Goal: Book appointment/travel/reservation

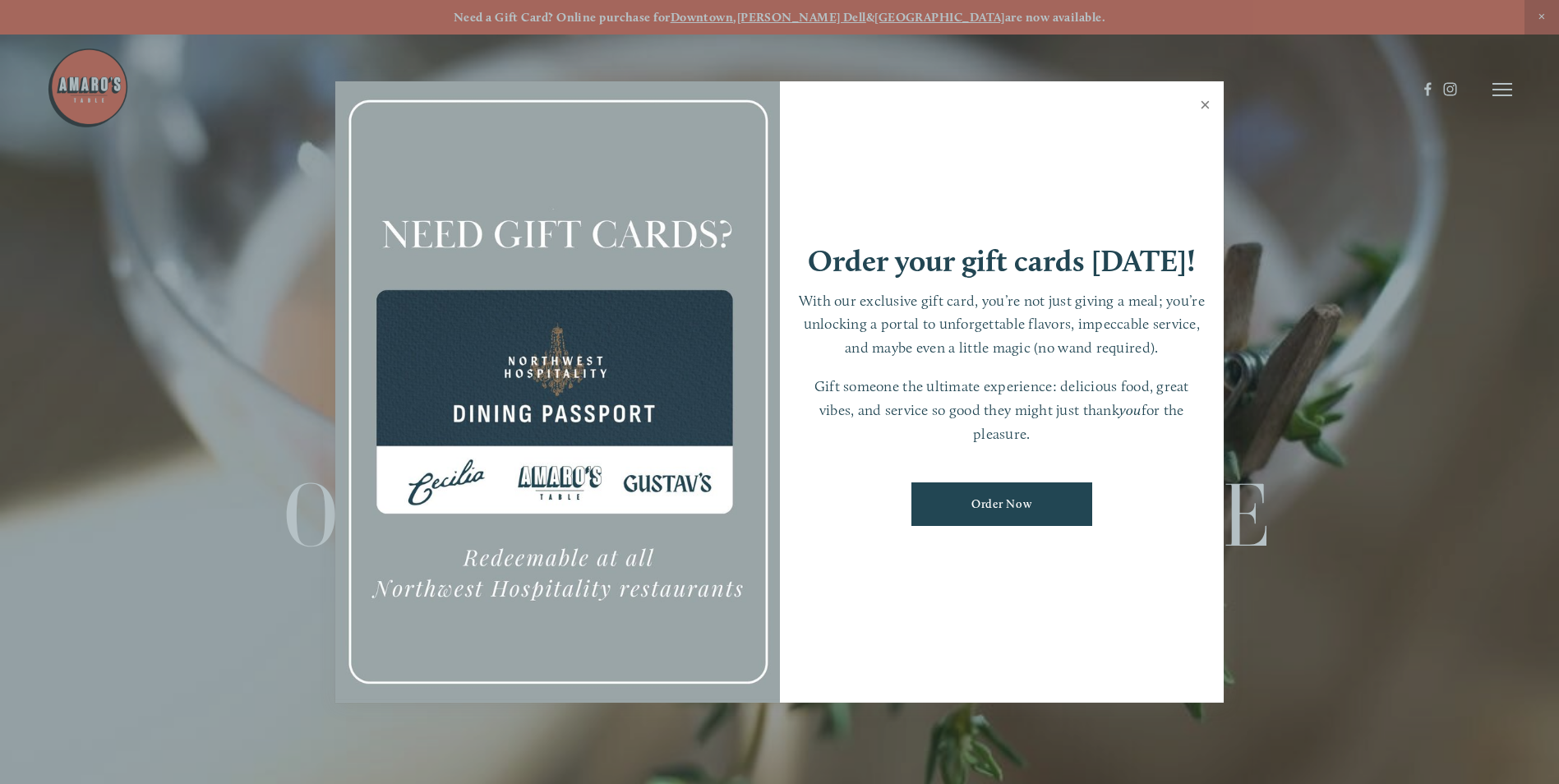
click at [1204, 101] on link "Close" at bounding box center [1205, 106] width 32 height 46
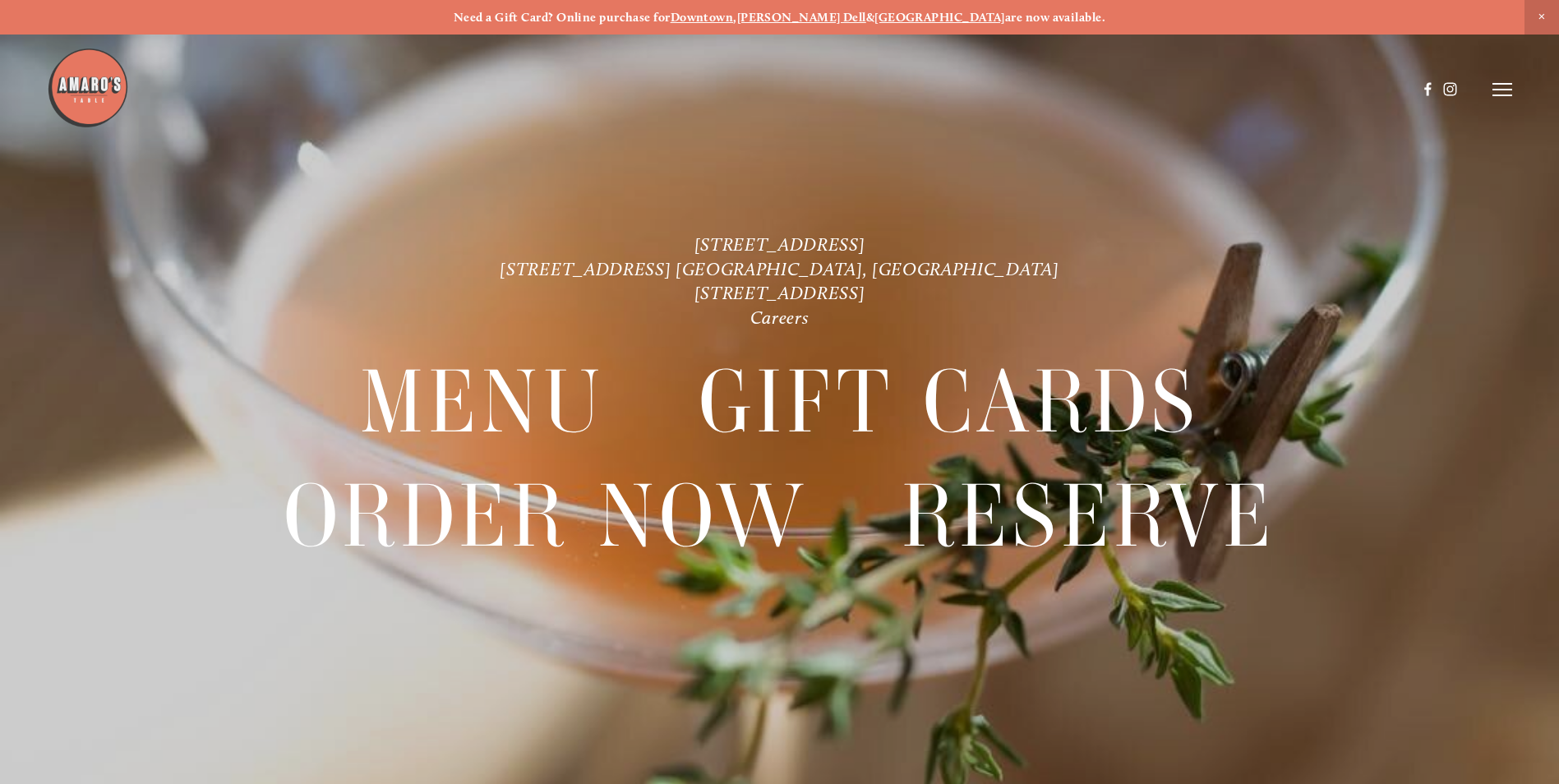
click at [1508, 84] on line at bounding box center [1501, 84] width 20 height 0
click at [1379, 86] on span "Reserve" at bounding box center [1382, 88] width 44 height 16
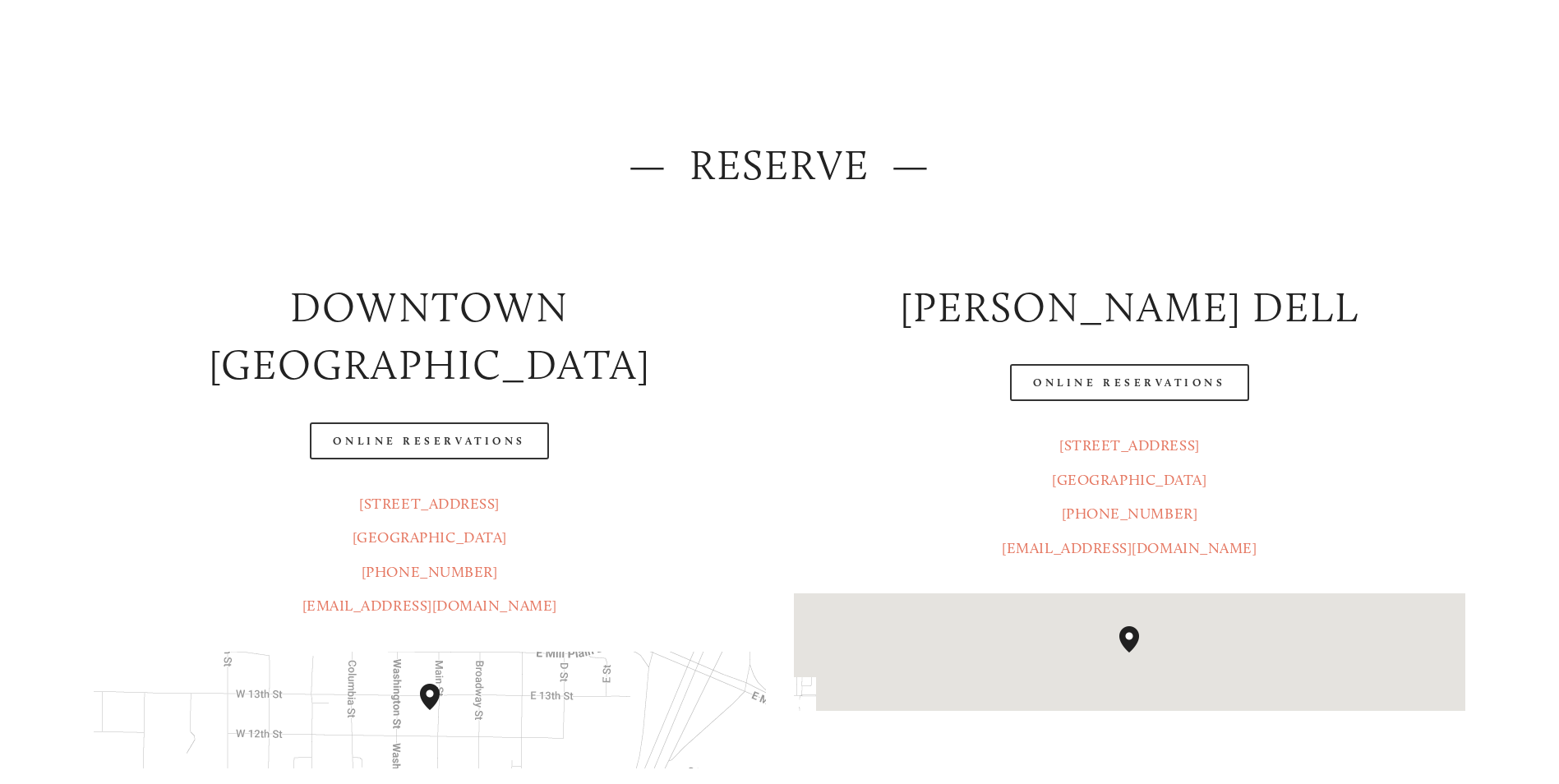
scroll to position [164, 0]
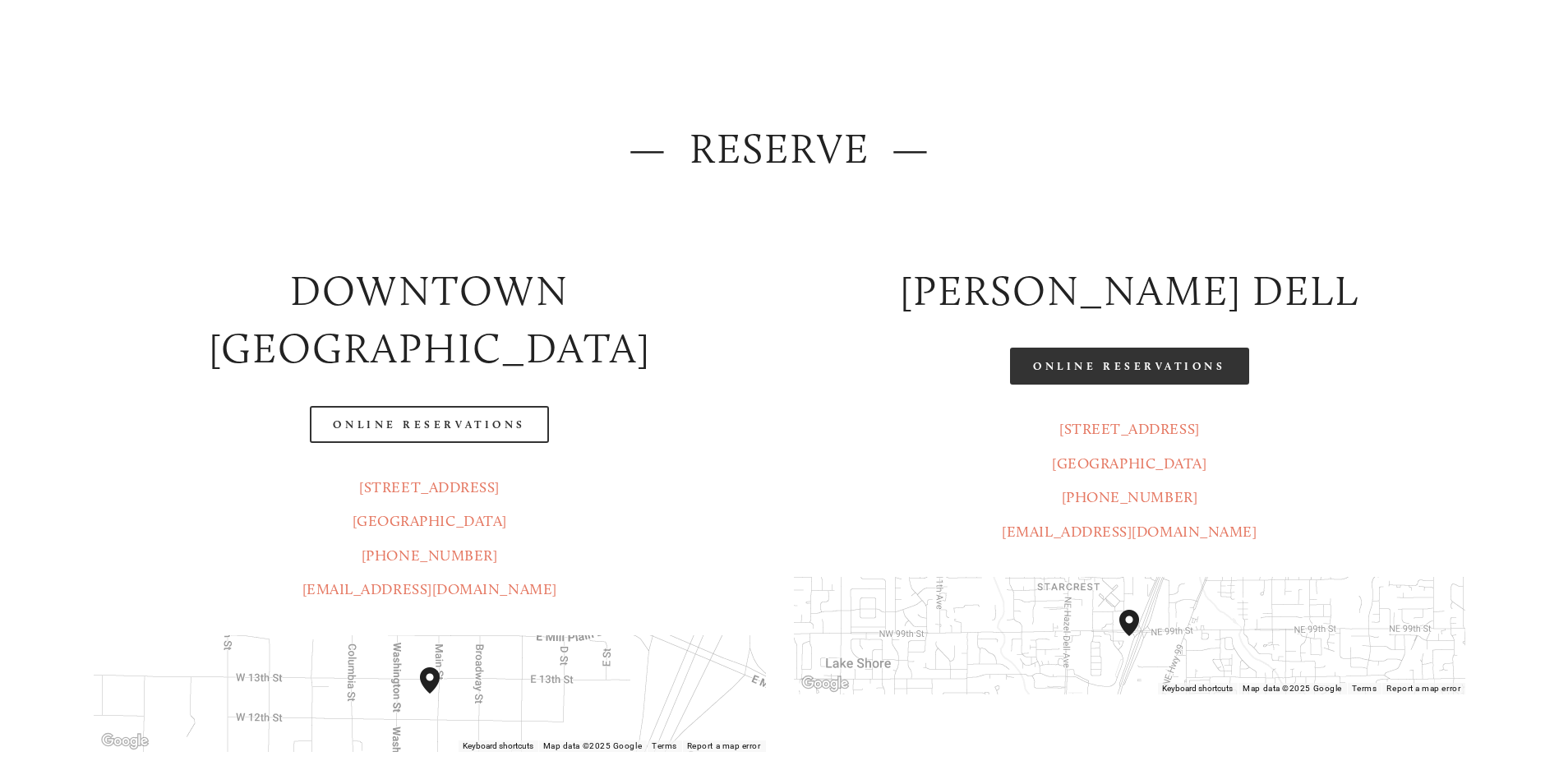
click at [1126, 366] on link "Online Reservations" at bounding box center [1129, 366] width 238 height 37
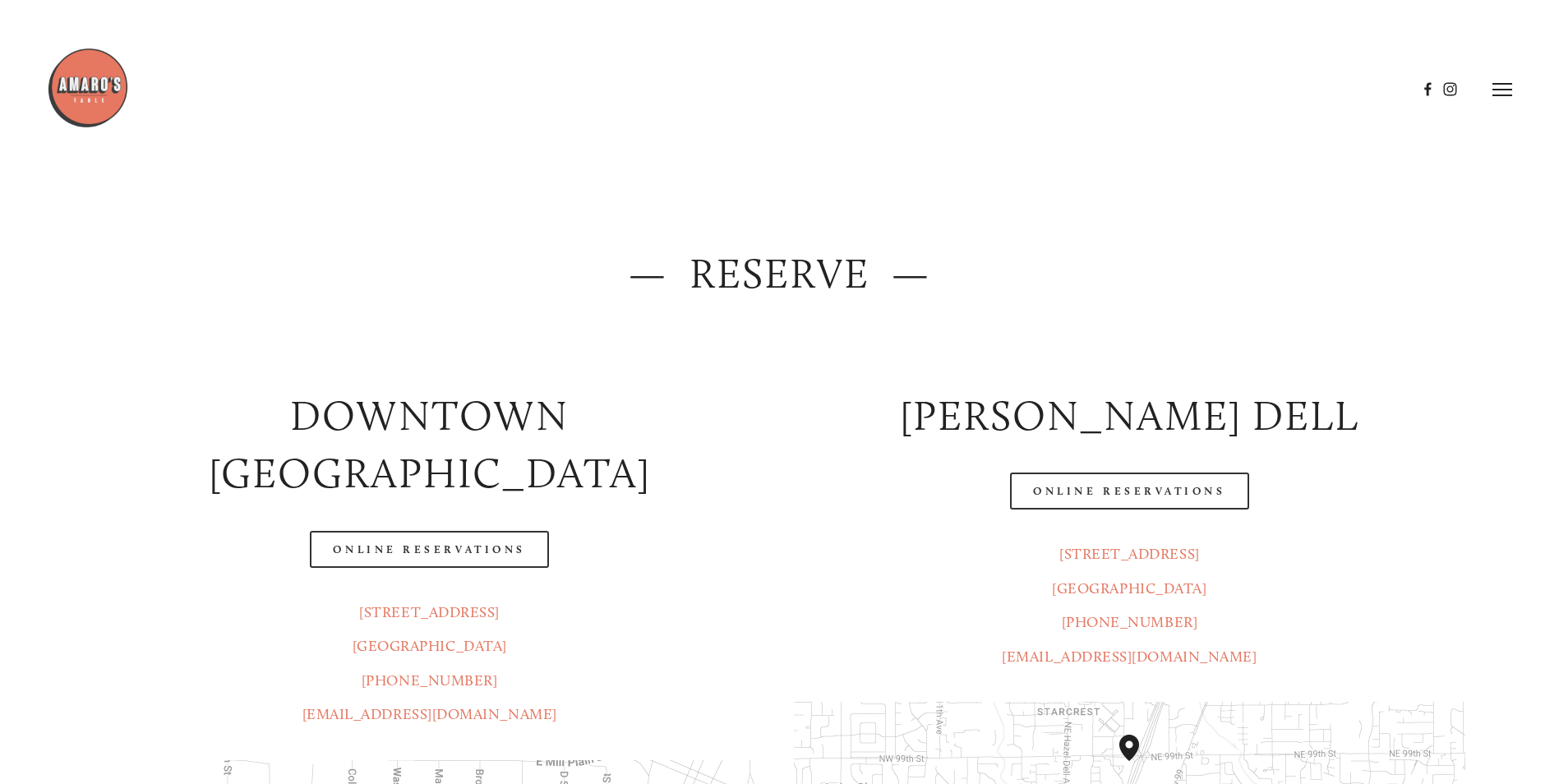
scroll to position [0, 0]
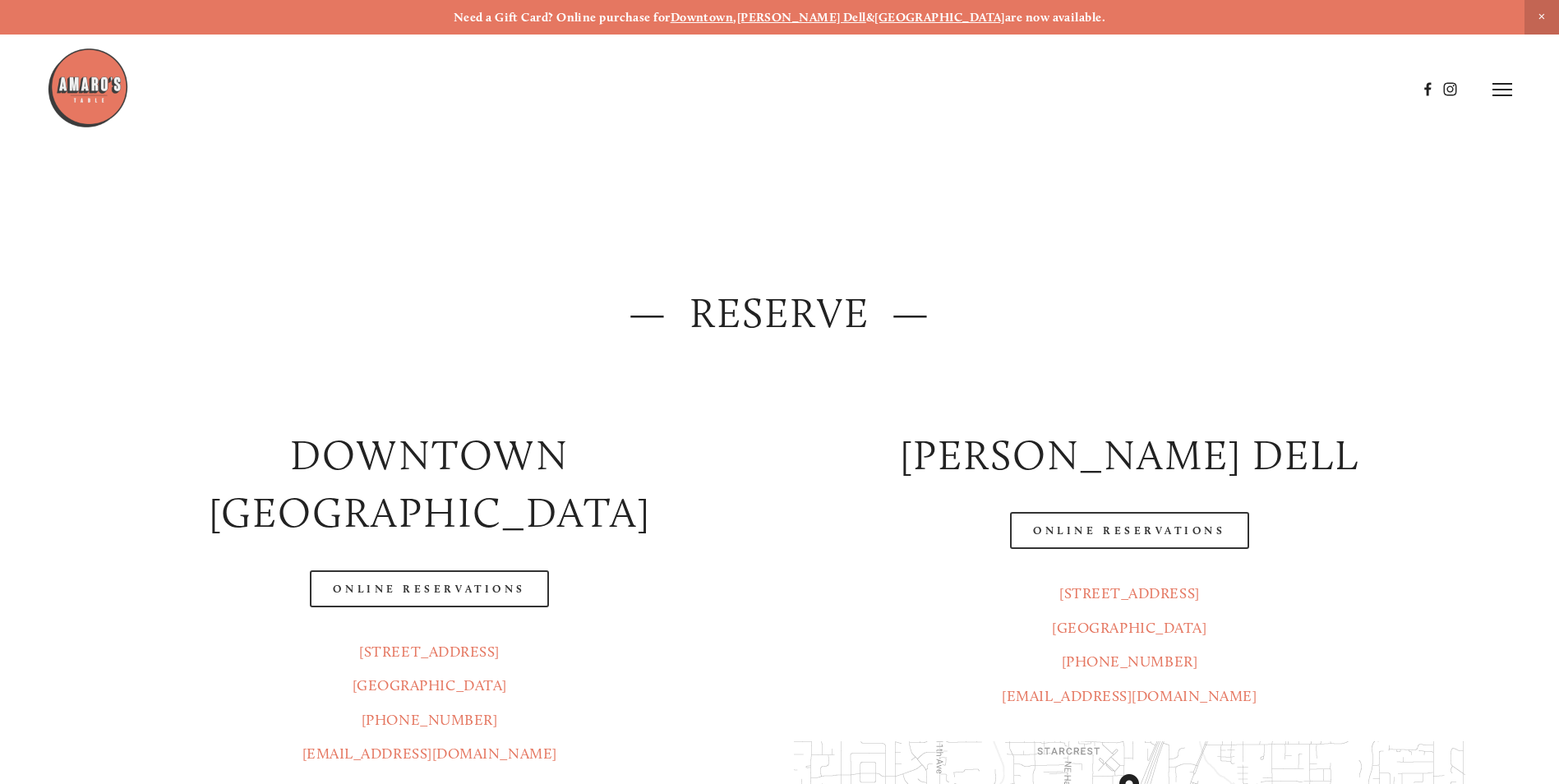
click at [1512, 95] on line at bounding box center [1501, 95] width 20 height 0
click at [1147, 94] on span "Menu" at bounding box center [1159, 88] width 34 height 16
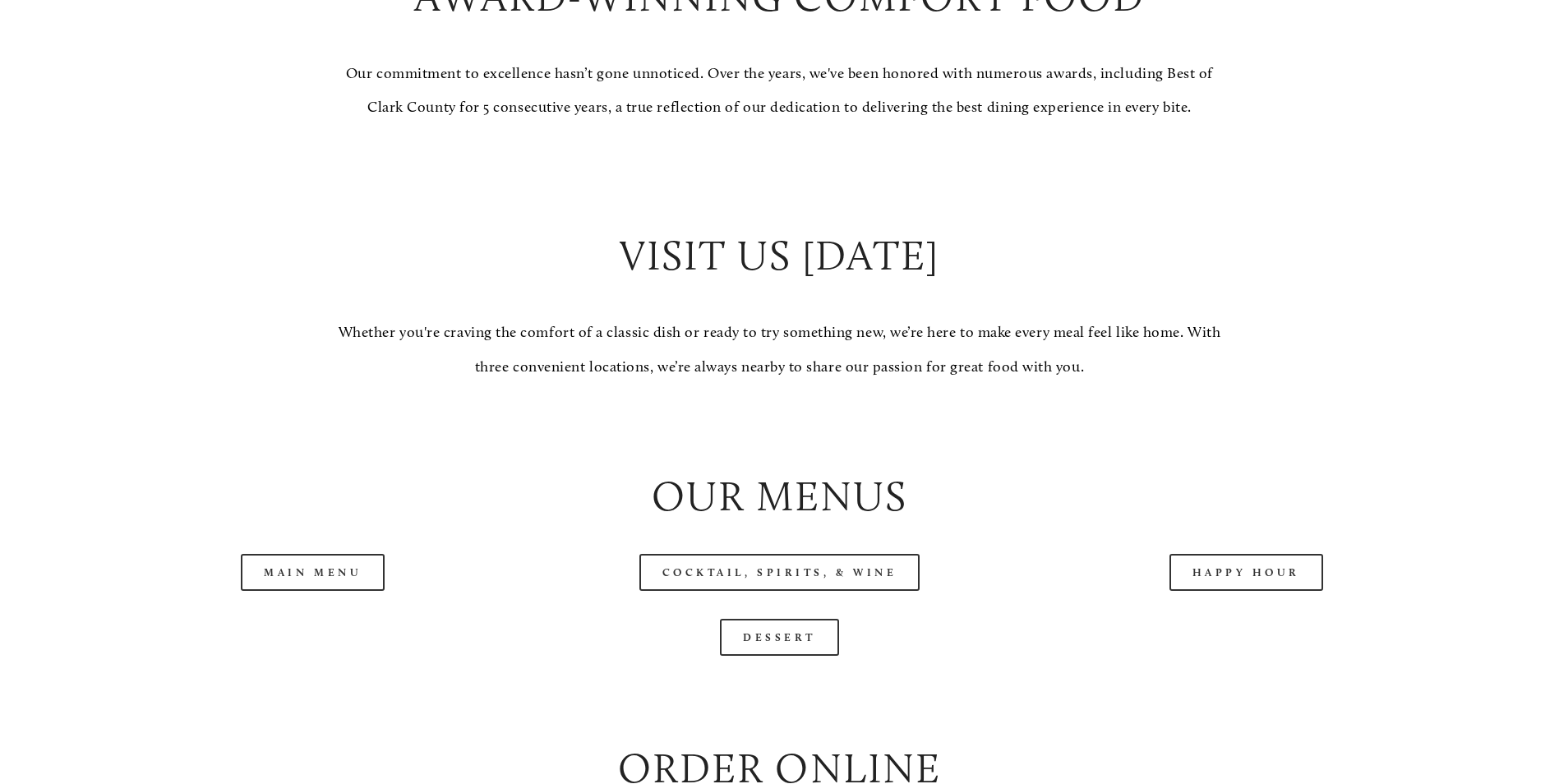
scroll to position [1643, 0]
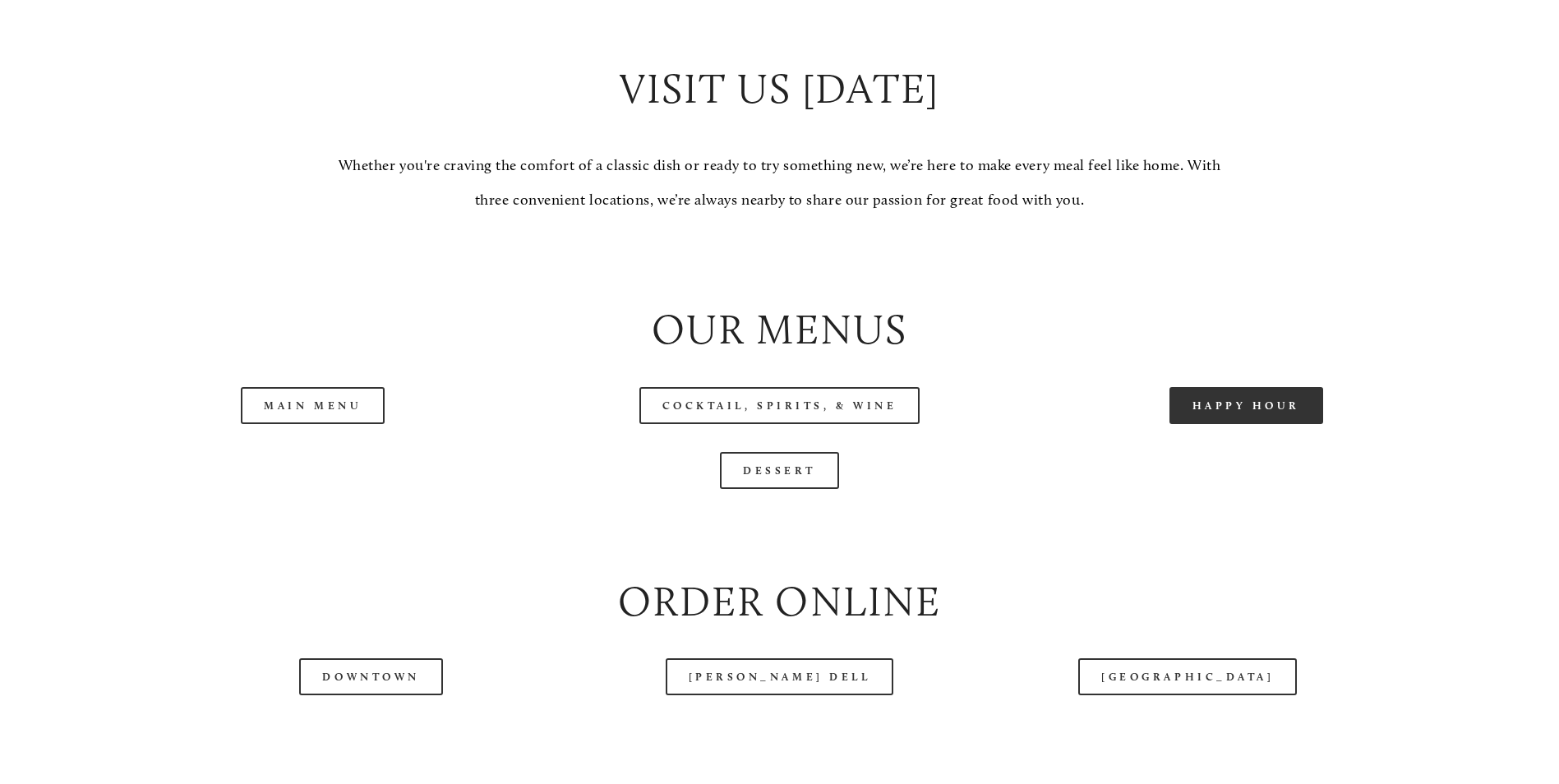
click at [1229, 424] on link "Happy Hour" at bounding box center [1247, 406] width 155 height 37
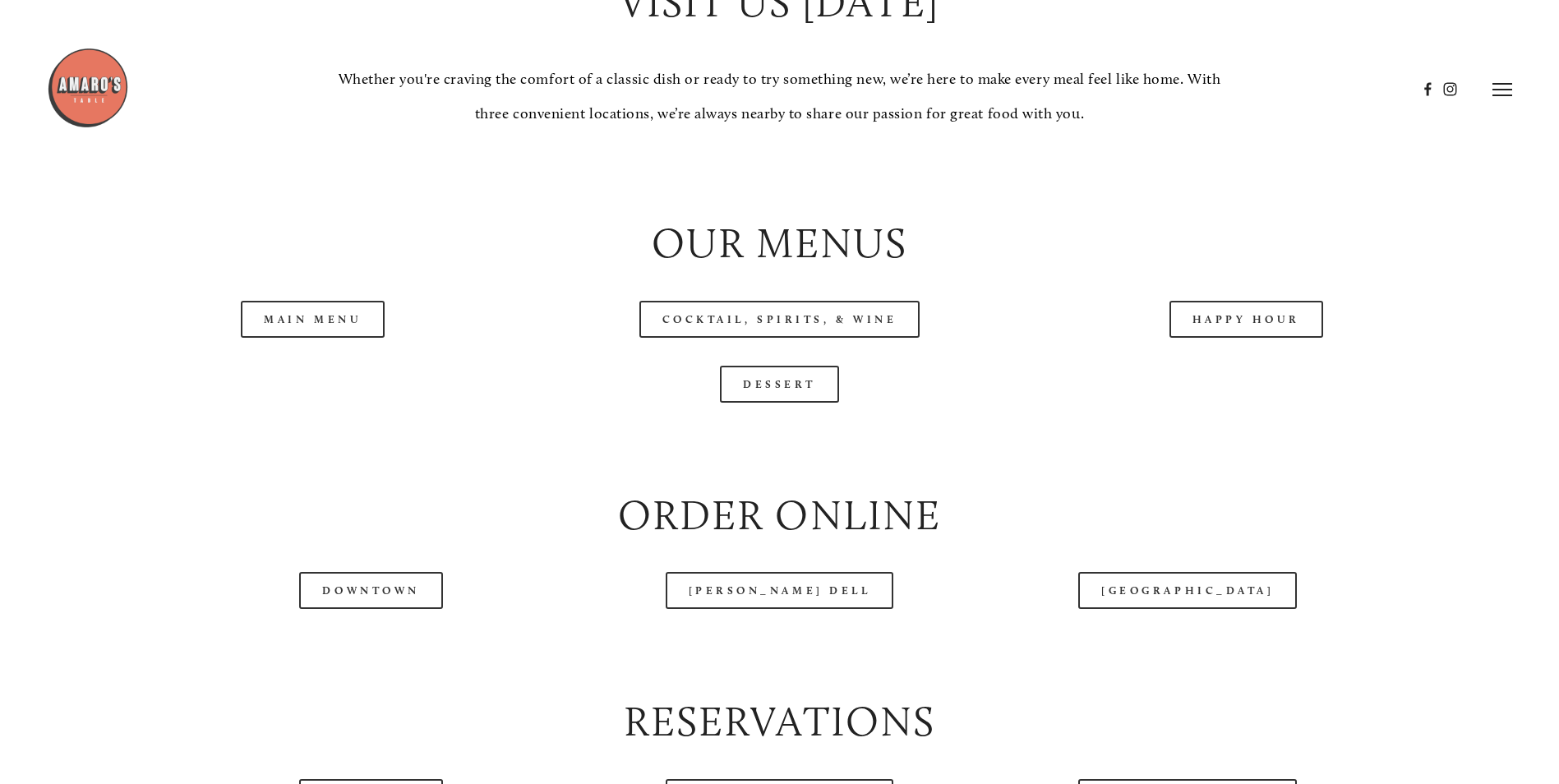
scroll to position [1725, 0]
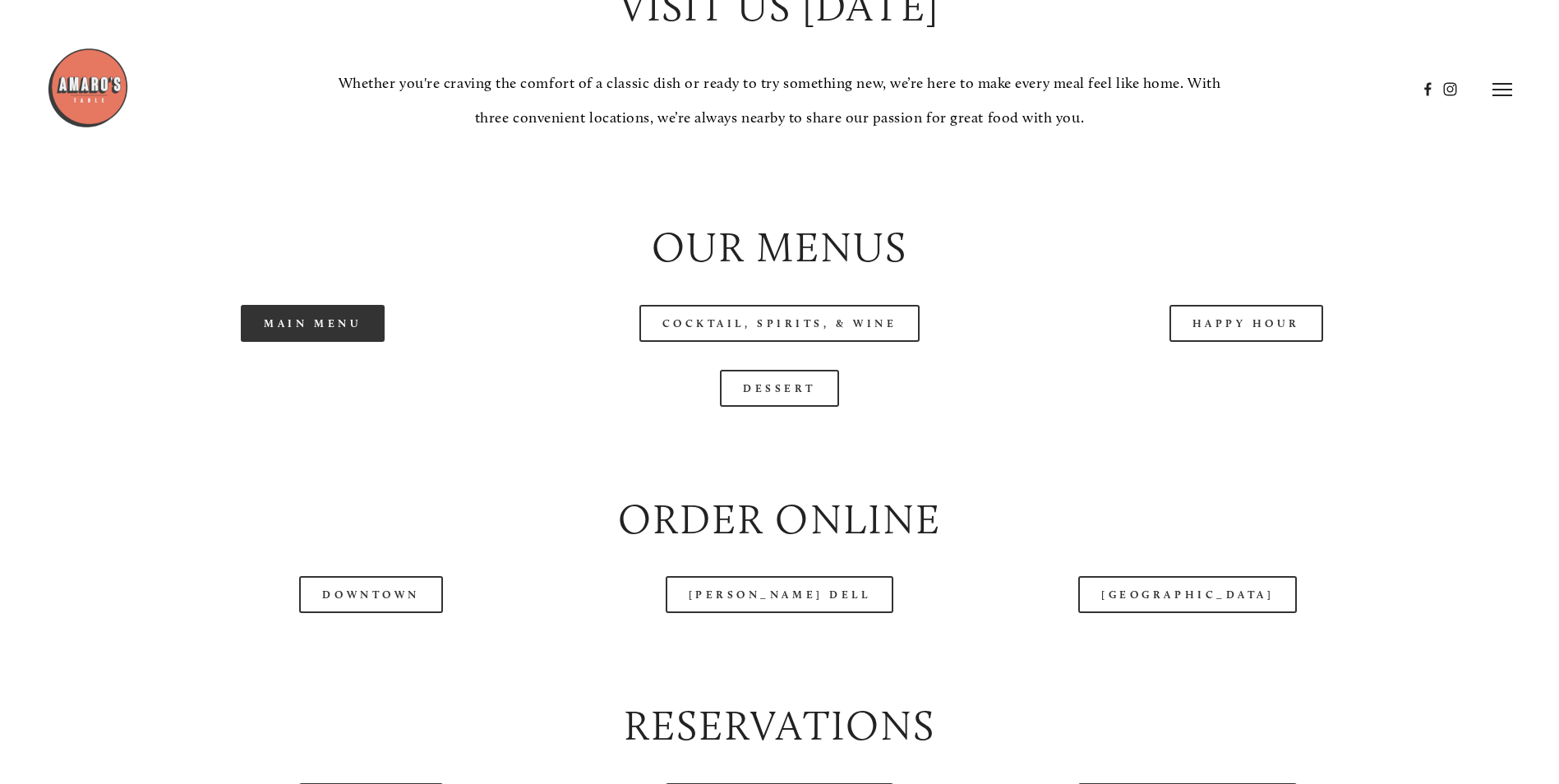
click at [328, 342] on link "Main Menu" at bounding box center [313, 323] width 143 height 37
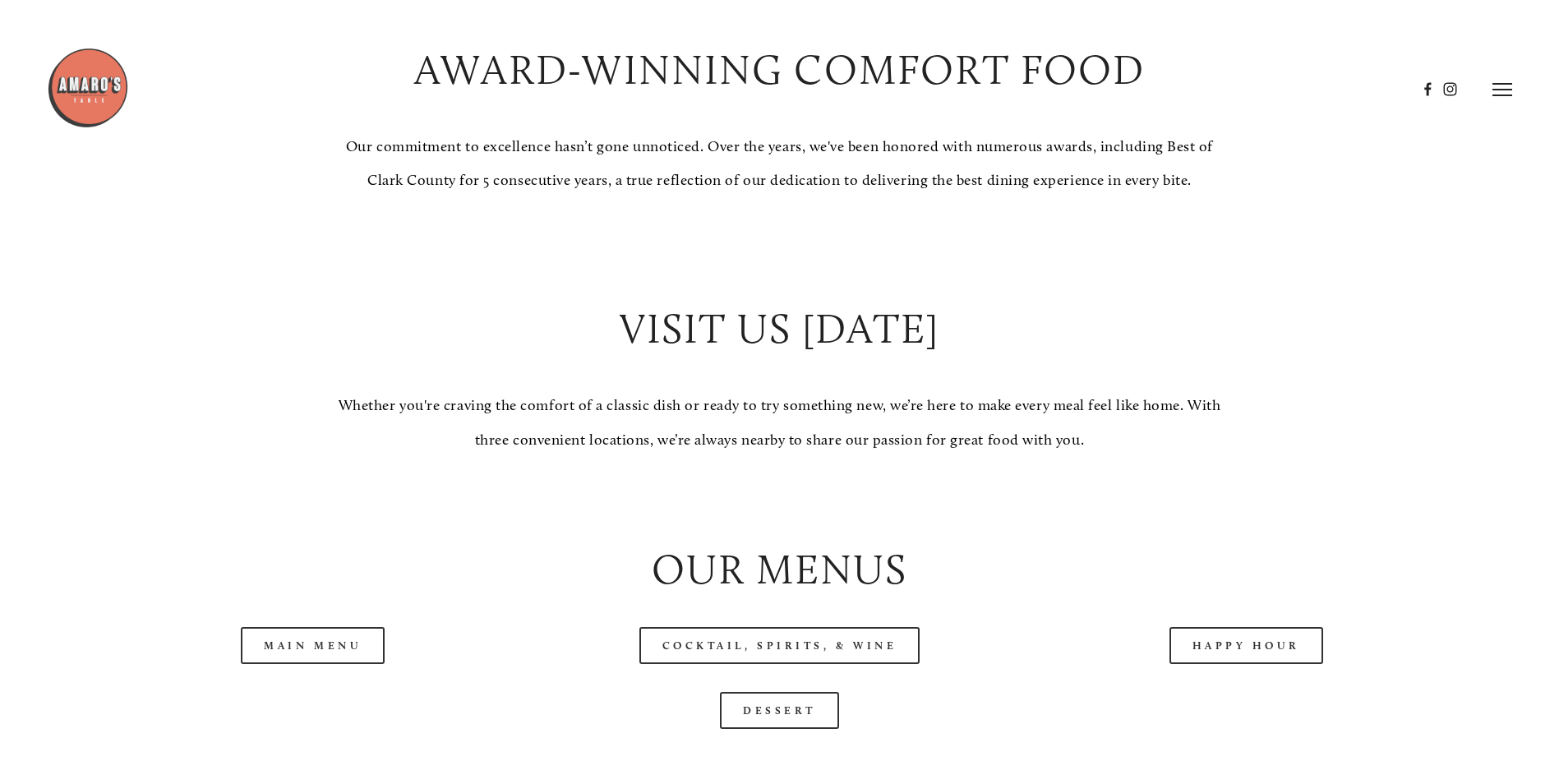
scroll to position [1397, 0]
